Goal: Information Seeking & Learning: Learn about a topic

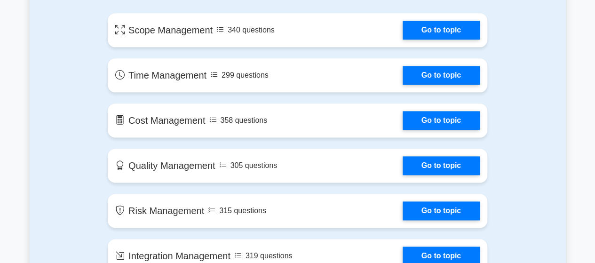
scroll to position [471, 0]
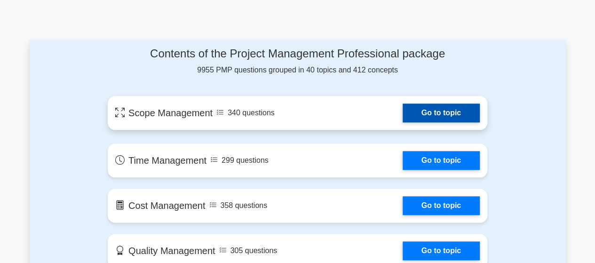
click at [442, 113] on link "Go to topic" at bounding box center [441, 113] width 77 height 19
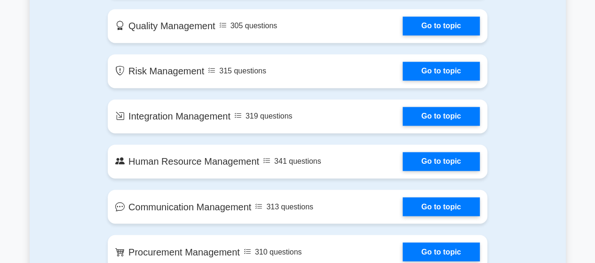
scroll to position [706, 0]
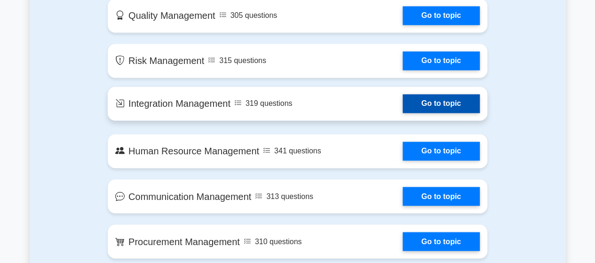
click at [462, 104] on link "Go to topic" at bounding box center [441, 103] width 77 height 19
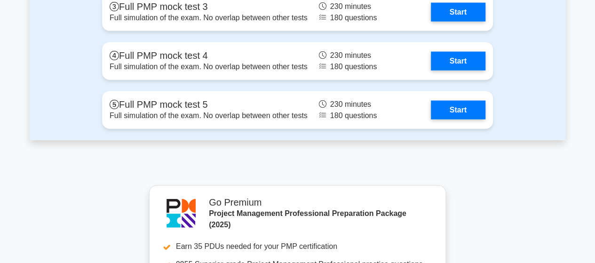
scroll to position [2872, 0]
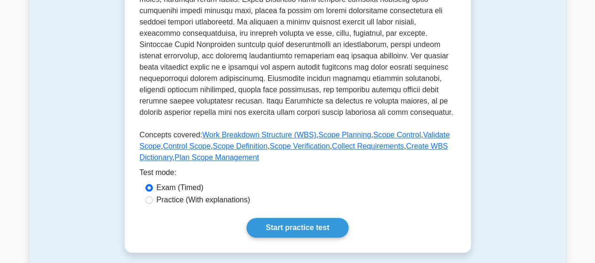
scroll to position [471, 0]
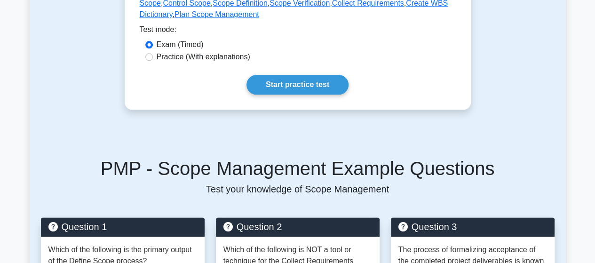
click at [213, 59] on label "Practice (With explanations)" at bounding box center [204, 56] width 94 height 11
click at [153, 59] on input "Practice (With explanations)" at bounding box center [149, 57] width 8 height 8
radio input "true"
click at [274, 82] on link "Start practice test" at bounding box center [298, 85] width 102 height 20
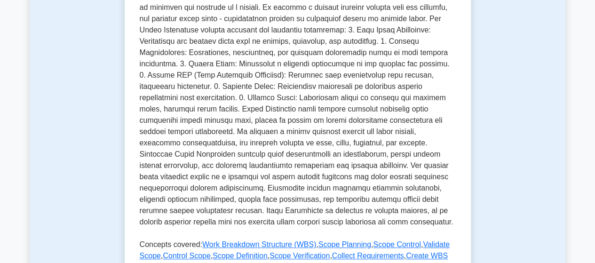
scroll to position [188, 0]
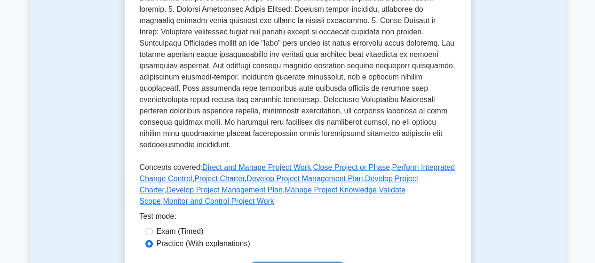
scroll to position [565, 0]
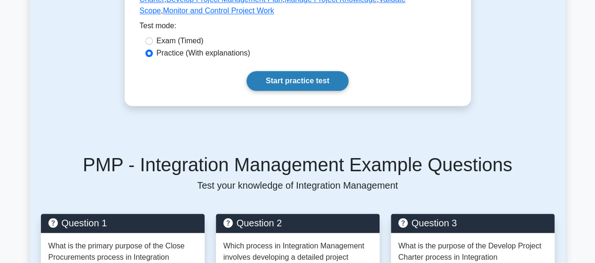
click at [324, 71] on link "Start practice test" at bounding box center [298, 81] width 102 height 20
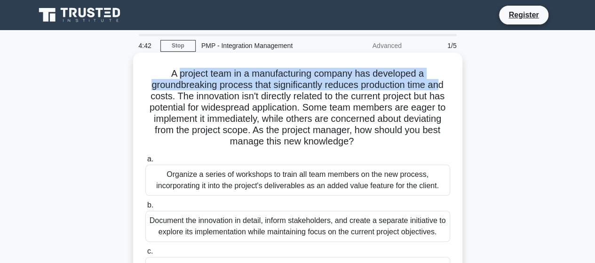
drag, startPoint x: 178, startPoint y: 73, endPoint x: 445, endPoint y: 83, distance: 266.6
click at [445, 83] on h5 "A project team in a manufacturing company has developed a groundbreaking proces…" at bounding box center [298, 108] width 307 height 80
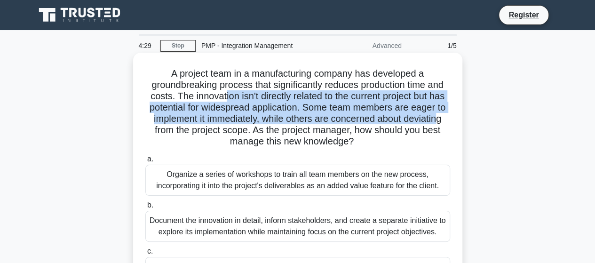
drag, startPoint x: 223, startPoint y: 101, endPoint x: 444, endPoint y: 119, distance: 222.5
click at [444, 119] on h5 "A project team in a manufacturing company has developed a groundbreaking proces…" at bounding box center [298, 108] width 307 height 80
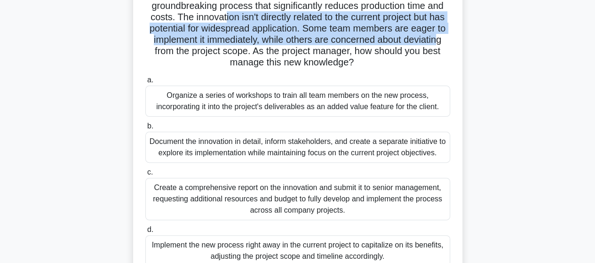
scroll to position [94, 0]
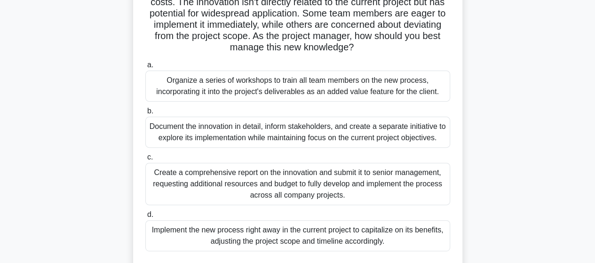
click at [229, 137] on div "Document the innovation in detail, inform stakeholders, and create a separate i…" at bounding box center [297, 132] width 305 height 31
click at [145, 114] on input "b. Document the innovation in detail, inform stakeholders, and create a separat…" at bounding box center [145, 111] width 0 height 6
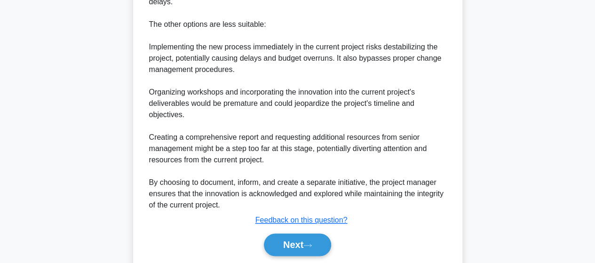
scroll to position [587, 0]
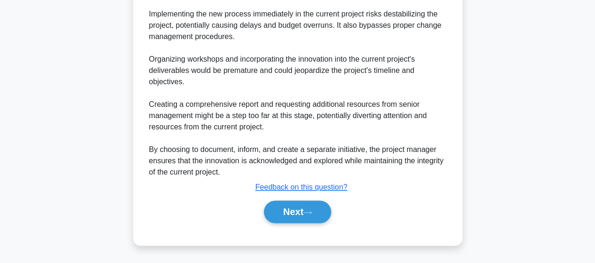
click at [314, 224] on div "Next" at bounding box center [297, 212] width 305 height 30
click at [314, 217] on button "Next" at bounding box center [297, 212] width 67 height 23
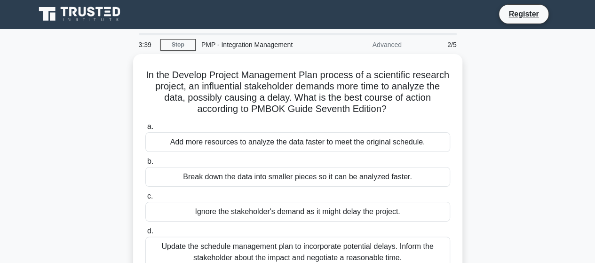
scroll to position [0, 0]
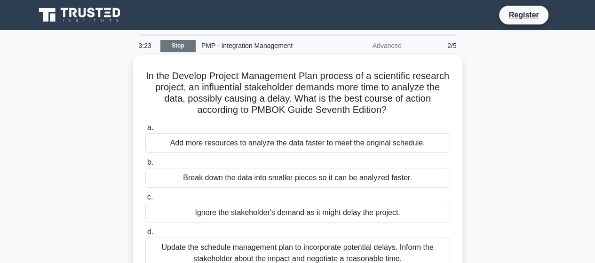
click at [164, 48] on link "Stop" at bounding box center [178, 46] width 35 height 12
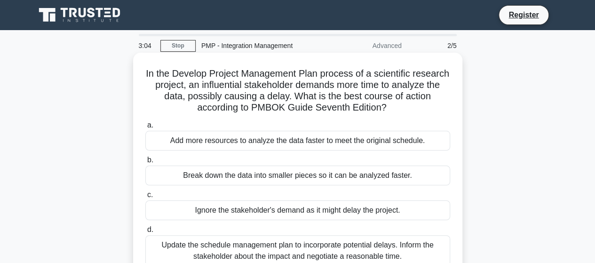
scroll to position [47, 0]
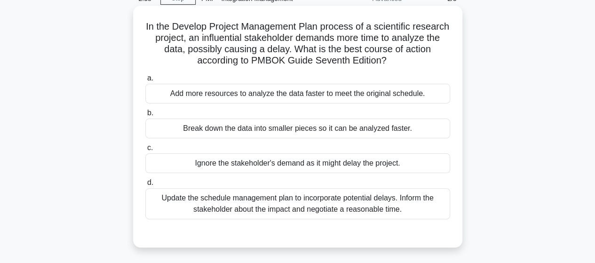
click at [286, 206] on div "Update the schedule management plan to incorporate potential delays. Inform the…" at bounding box center [297, 203] width 305 height 31
click at [145, 186] on input "d. Update the schedule management plan to incorporate potential delays. Inform …" at bounding box center [145, 183] width 0 height 6
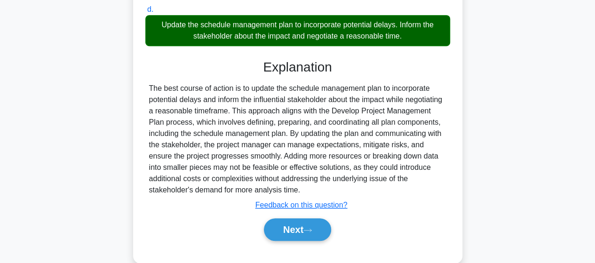
scroll to position [235, 0]
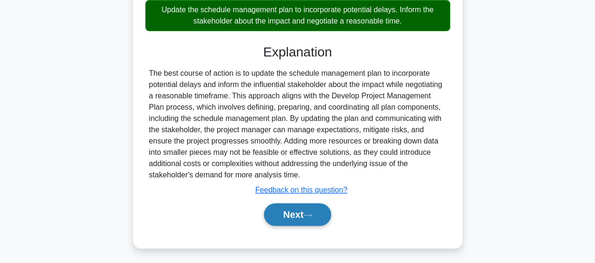
click at [302, 221] on button "Next" at bounding box center [297, 214] width 67 height 23
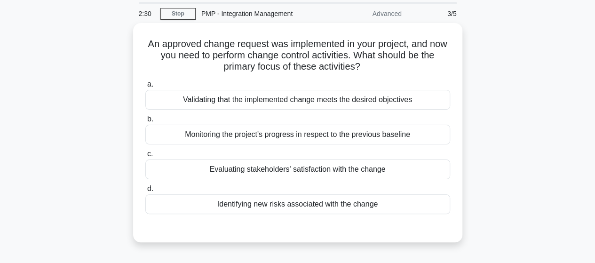
scroll to position [47, 0]
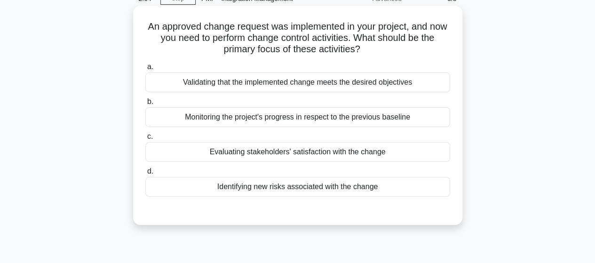
click at [259, 87] on div "Validating that the implemented change meets the desired objectives" at bounding box center [297, 82] width 305 height 20
click at [145, 70] on input "a. Validating that the implemented change meets the desired objectives" at bounding box center [145, 67] width 0 height 6
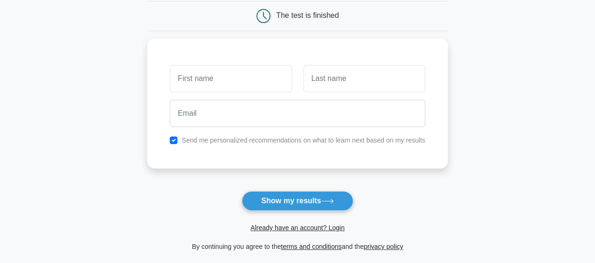
scroll to position [188, 0]
